Goal: Obtain resource: Download file/media

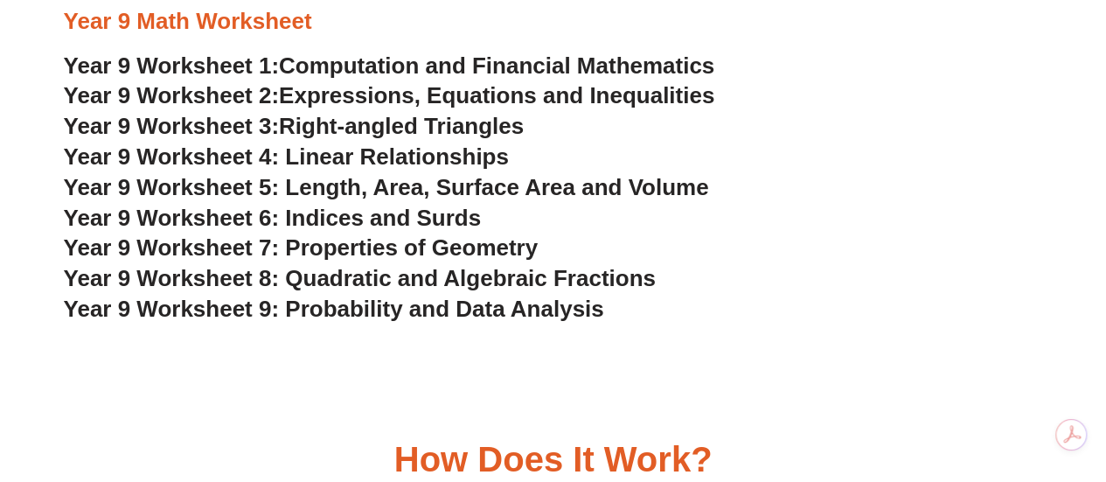
scroll to position [5058, 0]
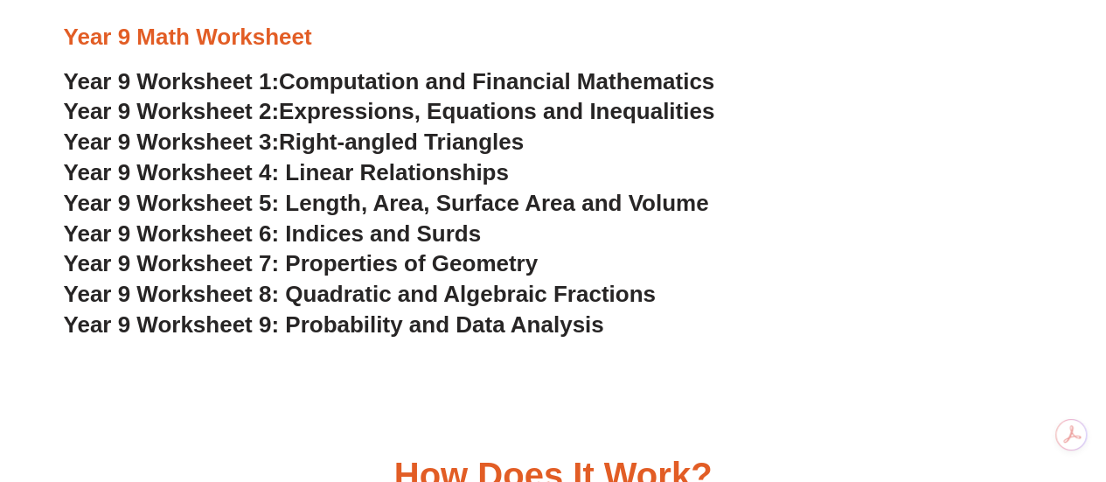
click at [420, 169] on span "Year 9 Worksheet 4: Linear Relationships" at bounding box center [286, 172] width 445 height 26
click at [477, 79] on span "Computation and Financial Mathematics" at bounding box center [496, 81] width 435 height 26
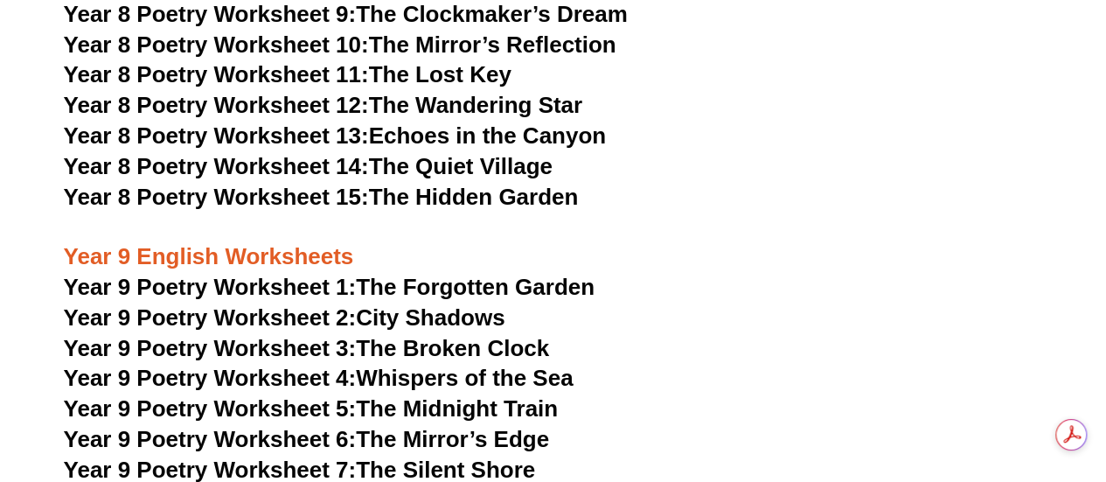
scroll to position [10860, 0]
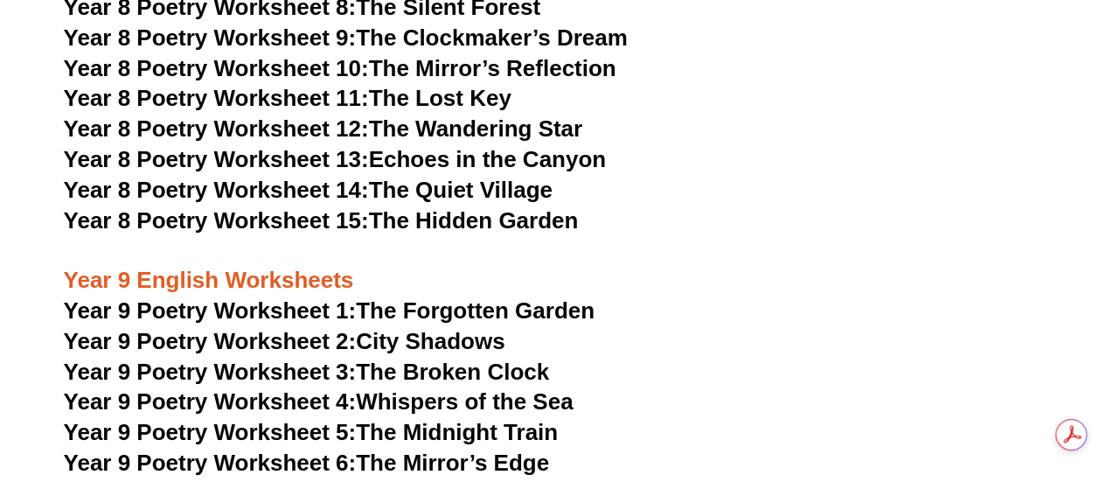
click at [442, 449] on link "Year 9 Poetry Worksheet 6: The Mirror’s Edge" at bounding box center [307, 462] width 486 height 26
